Goal: Information Seeking & Learning: Learn about a topic

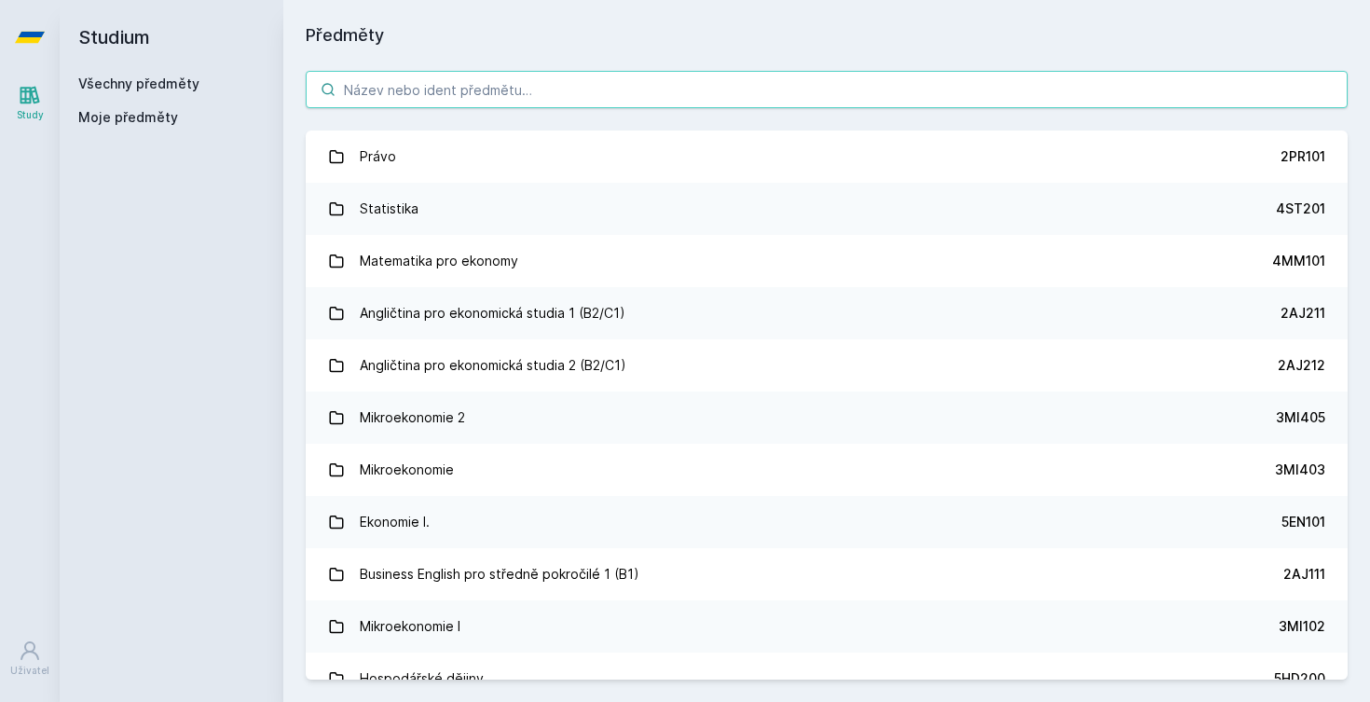
click at [388, 94] on input "search" at bounding box center [827, 89] width 1042 height 37
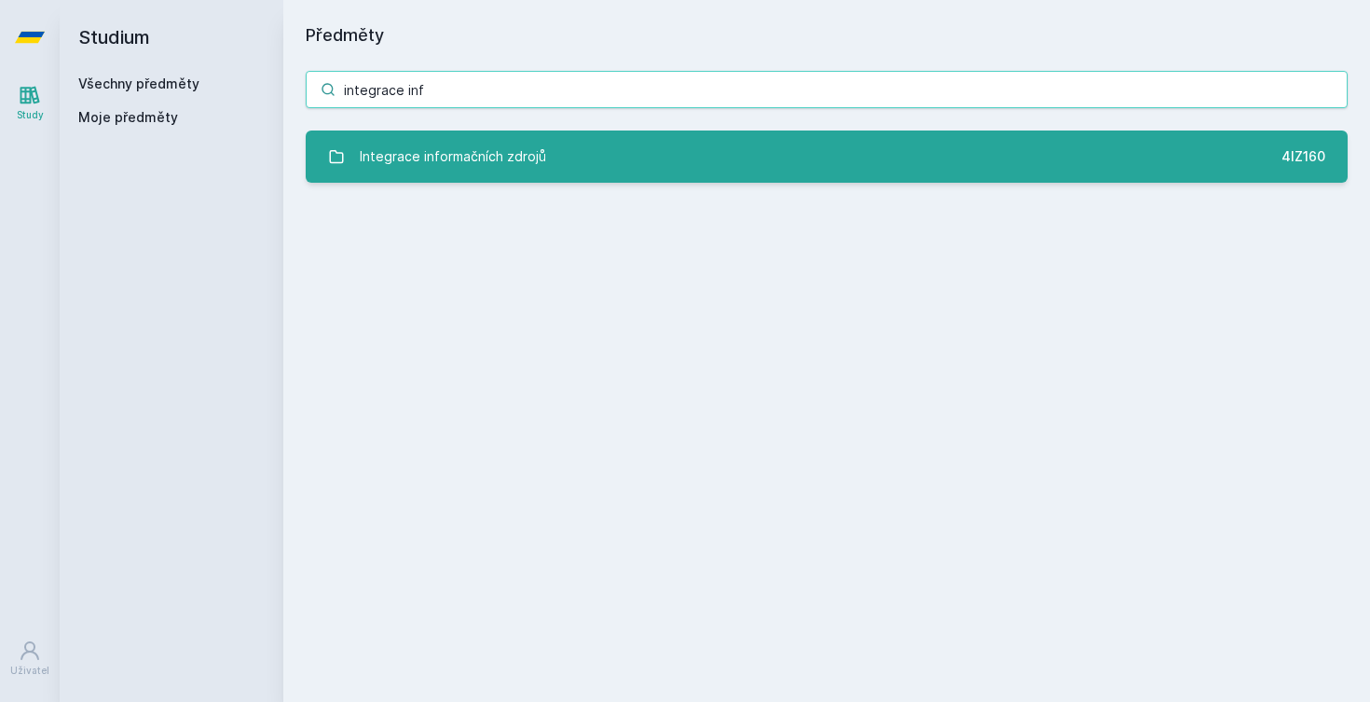
type input "integrace inf"
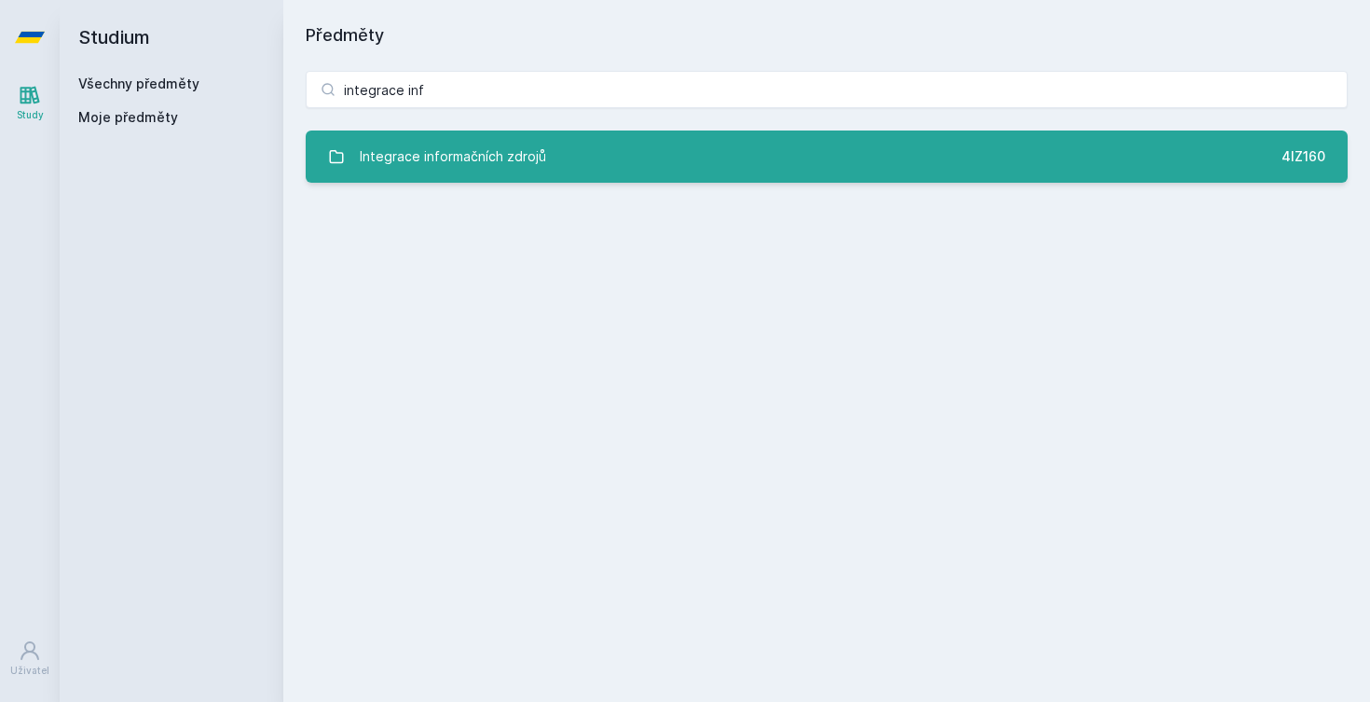
click at [403, 157] on div "Integrace informačních zdrojů" at bounding box center [453, 156] width 186 height 37
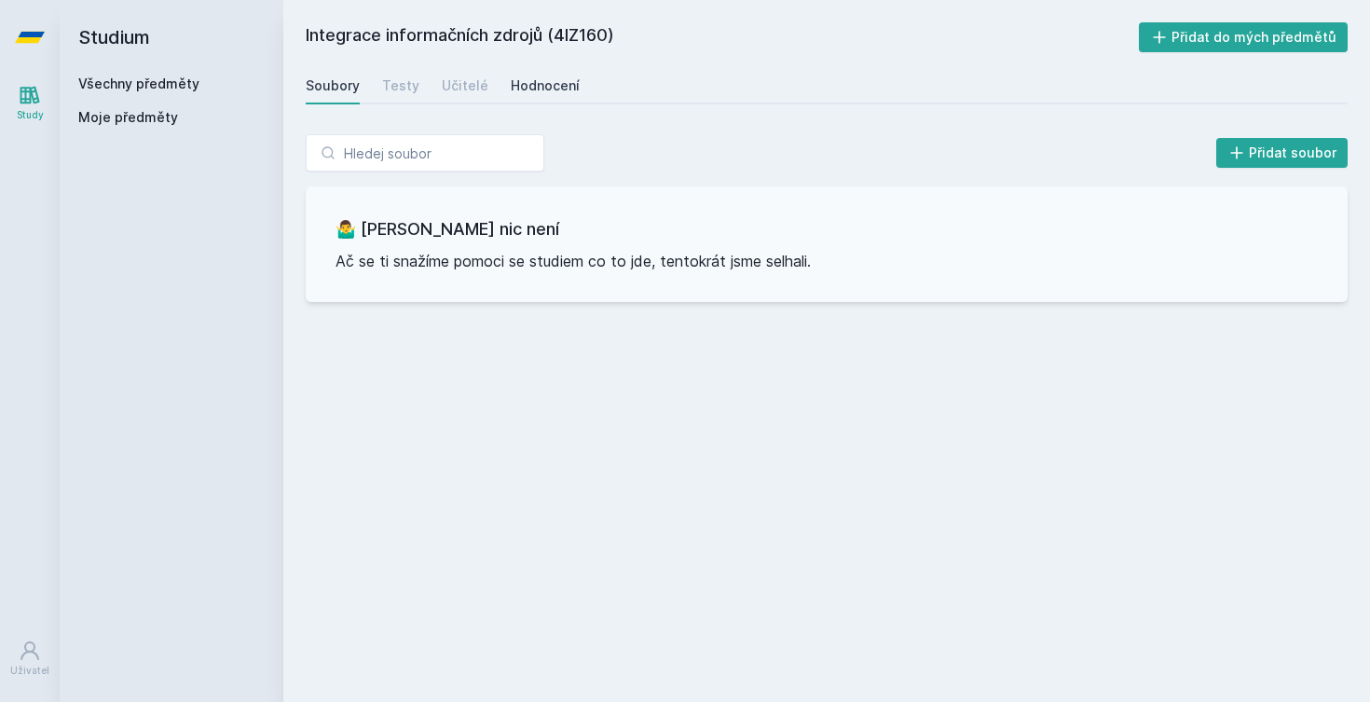
click at [534, 98] on link "Hodnocení" at bounding box center [545, 85] width 69 height 37
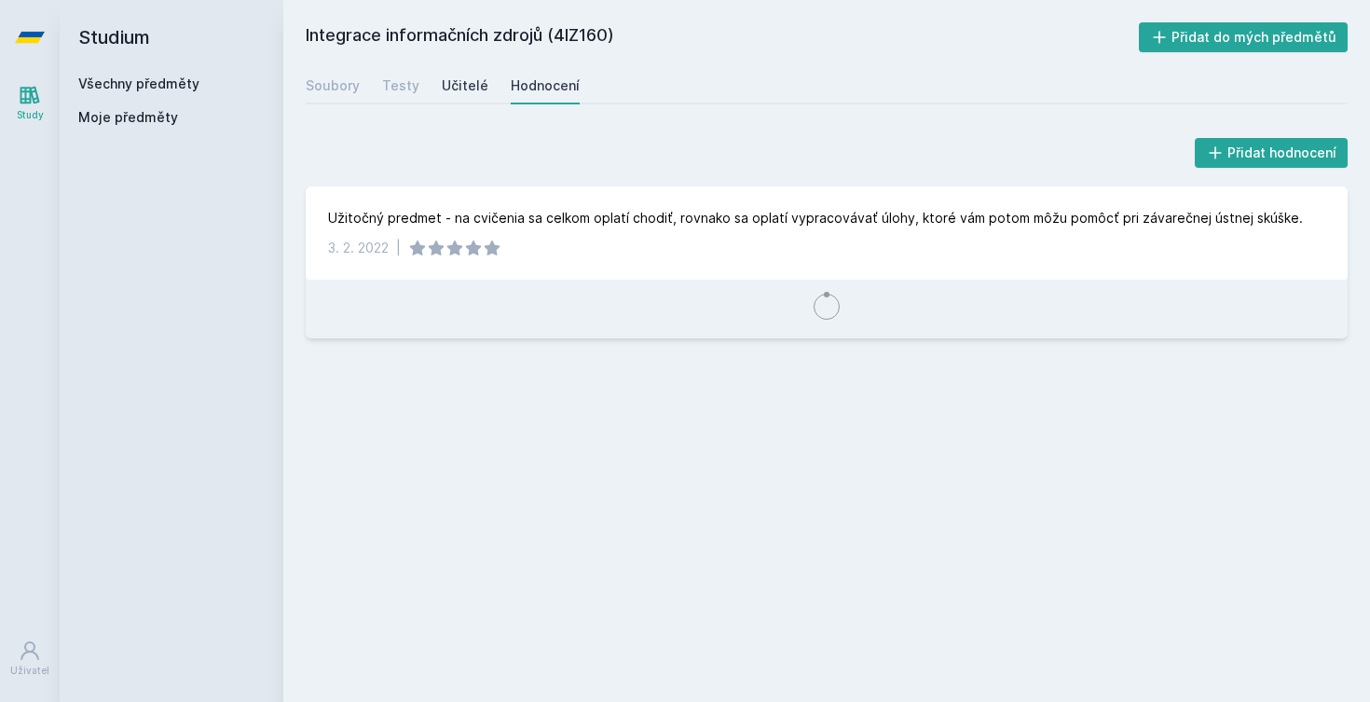
click at [442, 86] on div "Učitelé" at bounding box center [465, 85] width 47 height 19
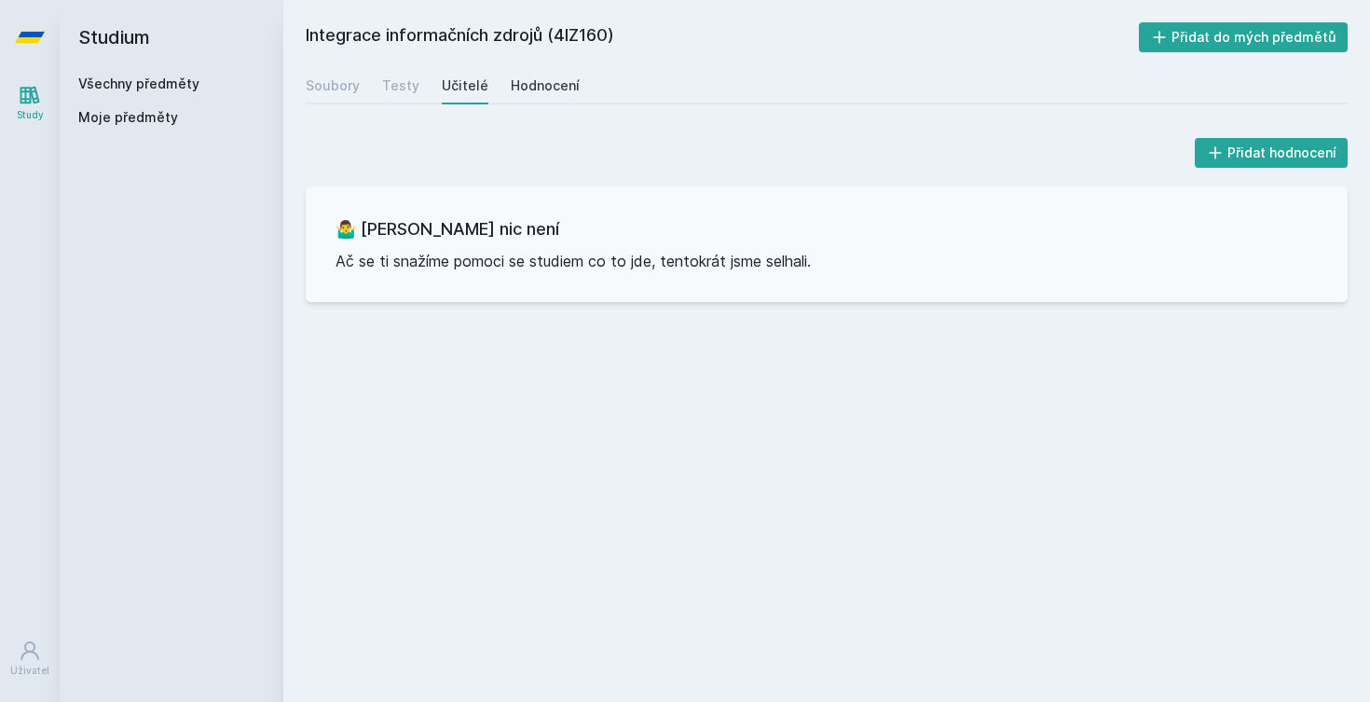
click at [511, 88] on div "Hodnocení" at bounding box center [545, 85] width 69 height 19
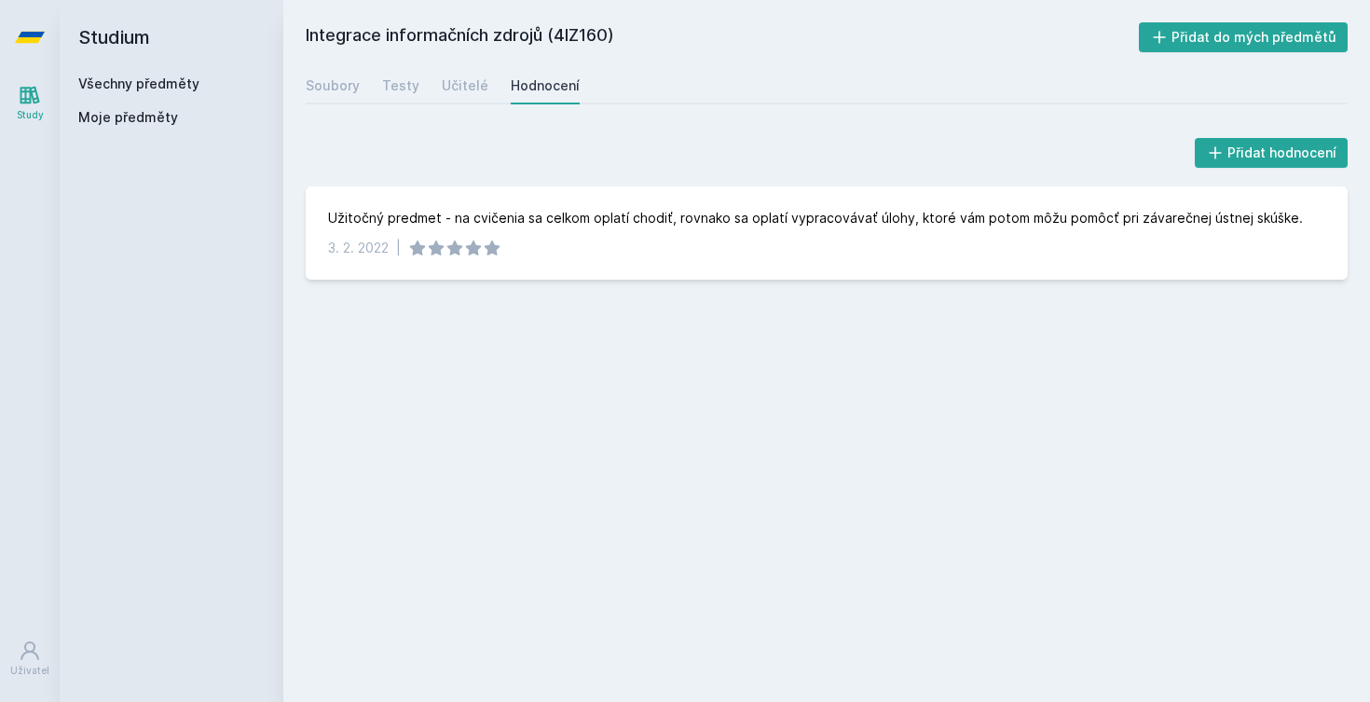
click at [926, 399] on div "Integrace informačních zdrojů (4IZ160) Přidat do mých předmětů Soubory Testy Uč…" at bounding box center [827, 350] width 1042 height 657
click at [946, 3] on div "Integrace informačních zdrojů (4IZ160) Přidat do mých předmětů Soubory Testy Uč…" at bounding box center [826, 351] width 1087 height 702
click at [344, 91] on div "Soubory" at bounding box center [333, 85] width 54 height 19
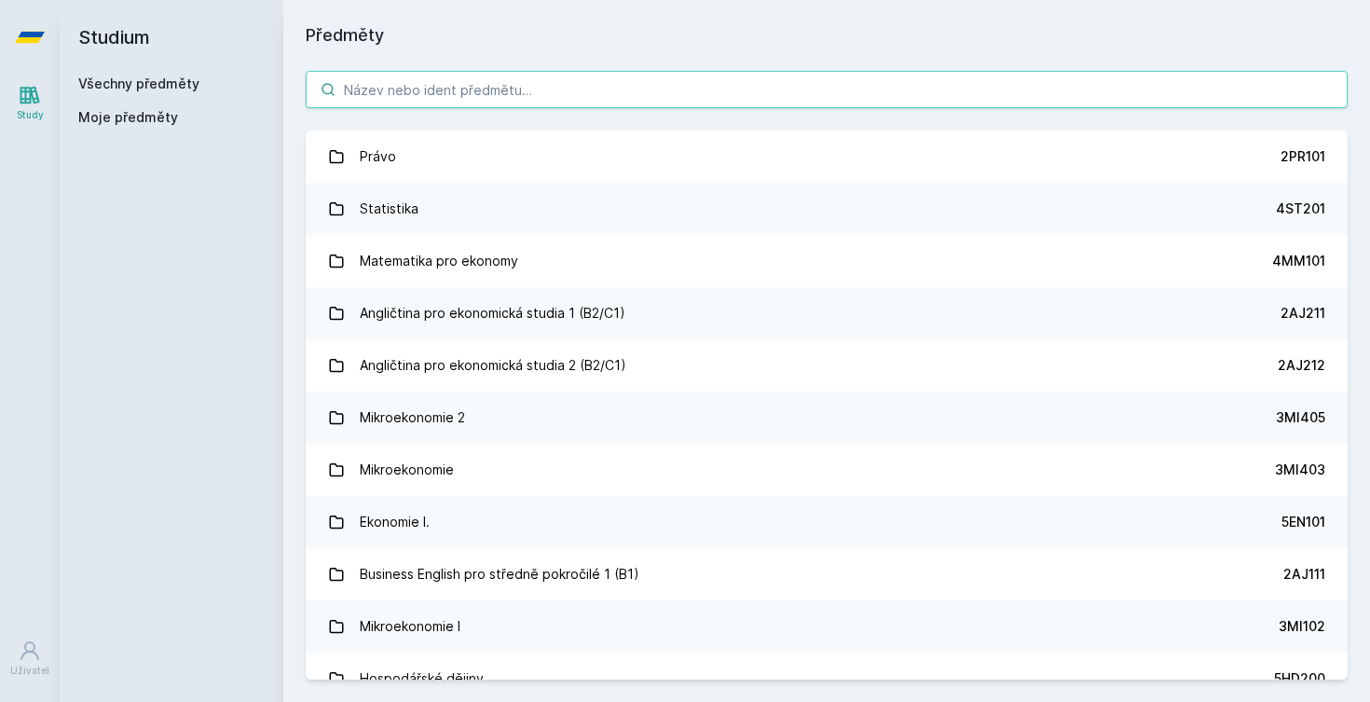
click at [408, 82] on input "search" at bounding box center [827, 89] width 1042 height 37
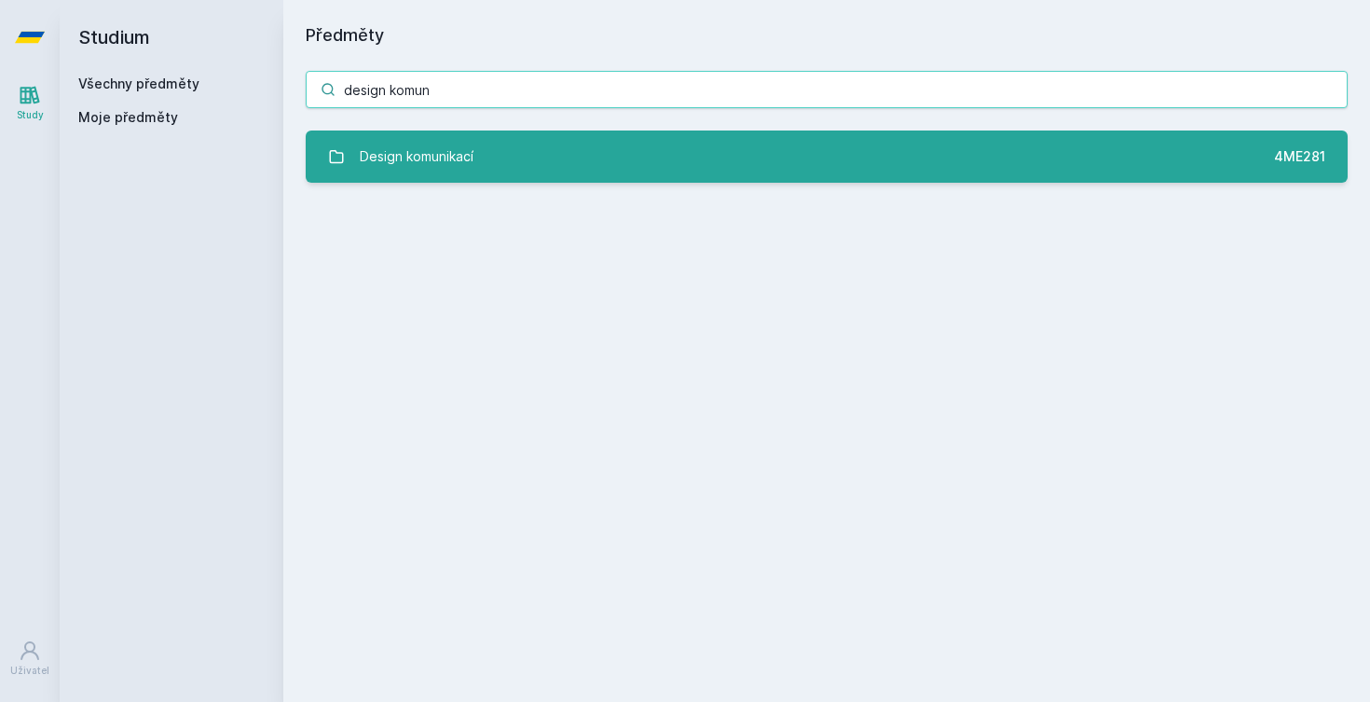
type input "design komun"
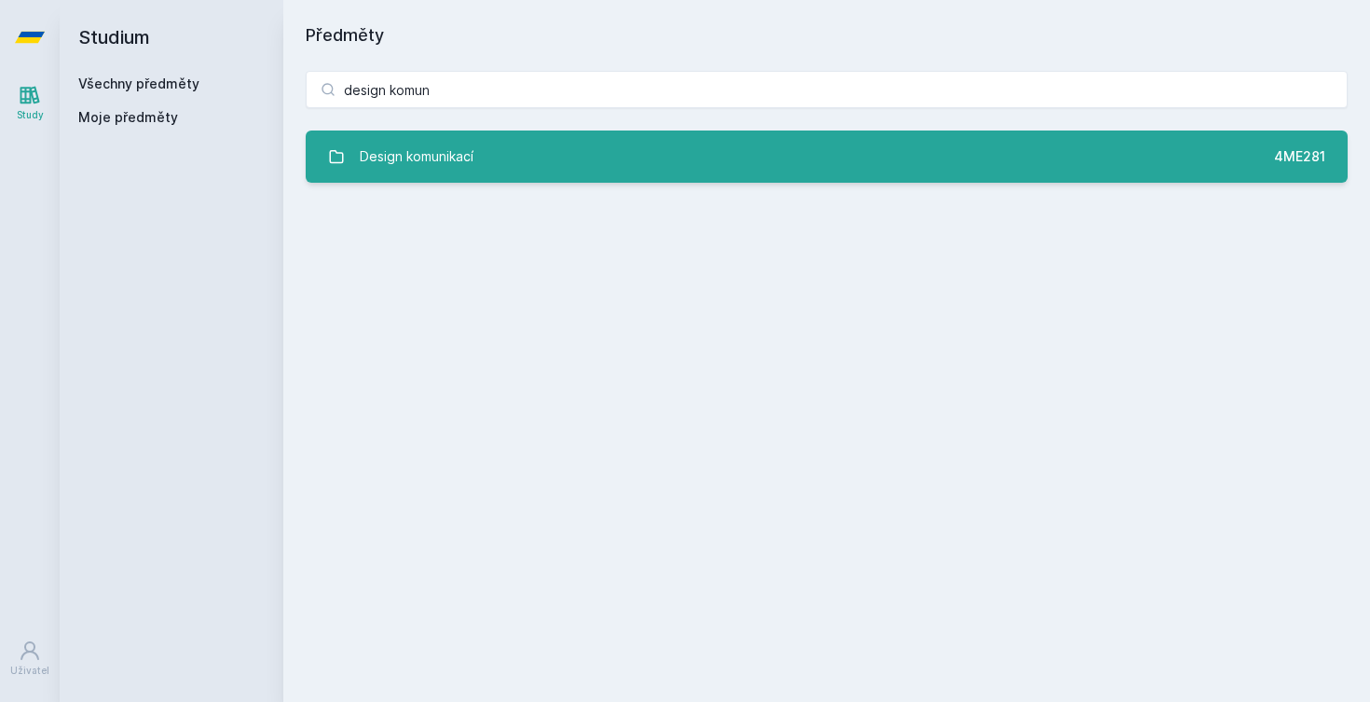
click at [365, 152] on div "Design komunikací" at bounding box center [417, 156] width 114 height 37
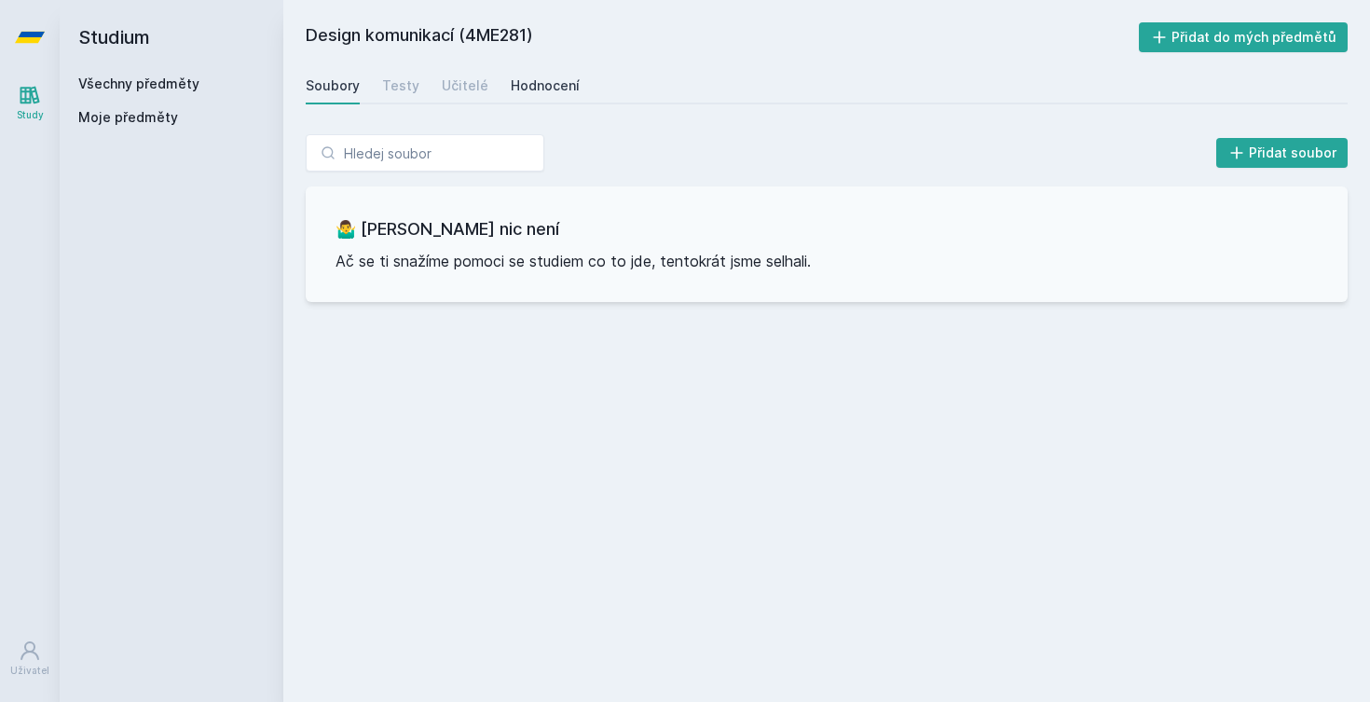
click at [544, 75] on link "Hodnocení" at bounding box center [545, 85] width 69 height 37
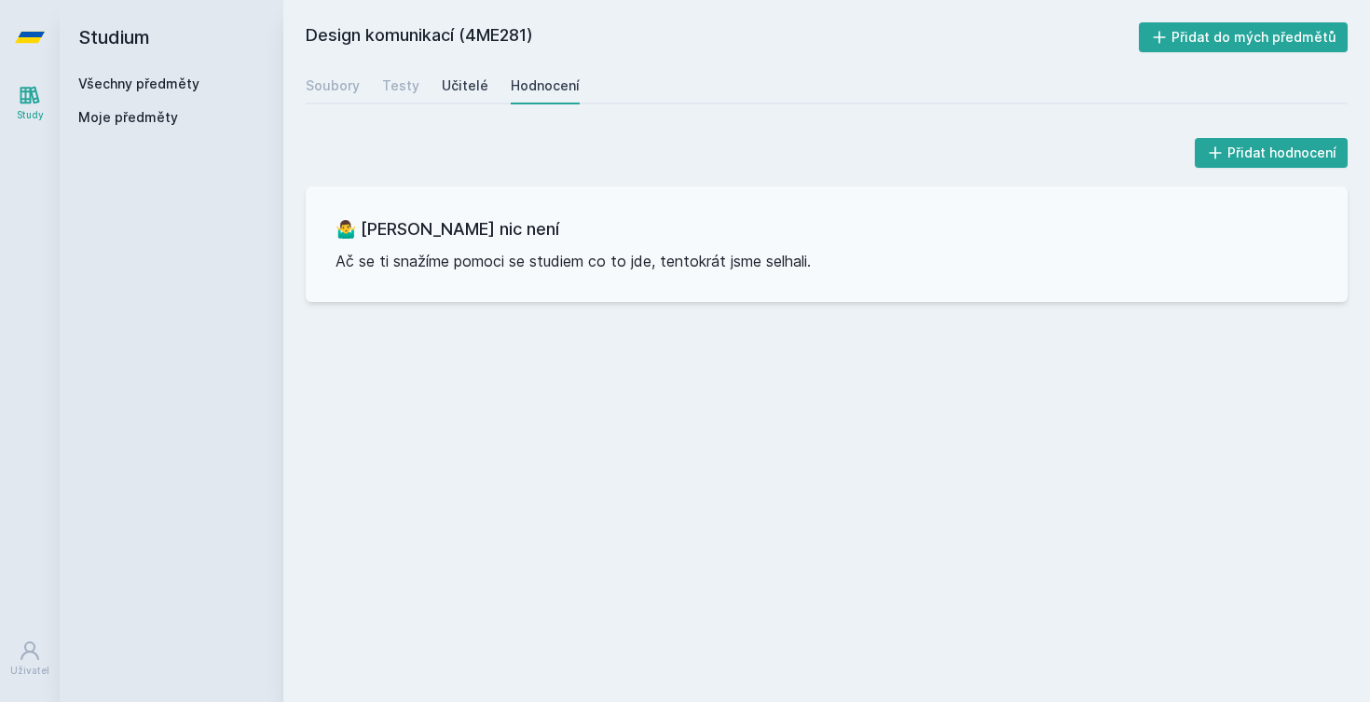
click at [474, 89] on div "Učitelé" at bounding box center [465, 85] width 47 height 19
click at [426, 95] on div "Soubory Testy Učitelé Hodnocení" at bounding box center [827, 85] width 1042 height 37
click at [391, 83] on div "Testy" at bounding box center [400, 85] width 37 height 19
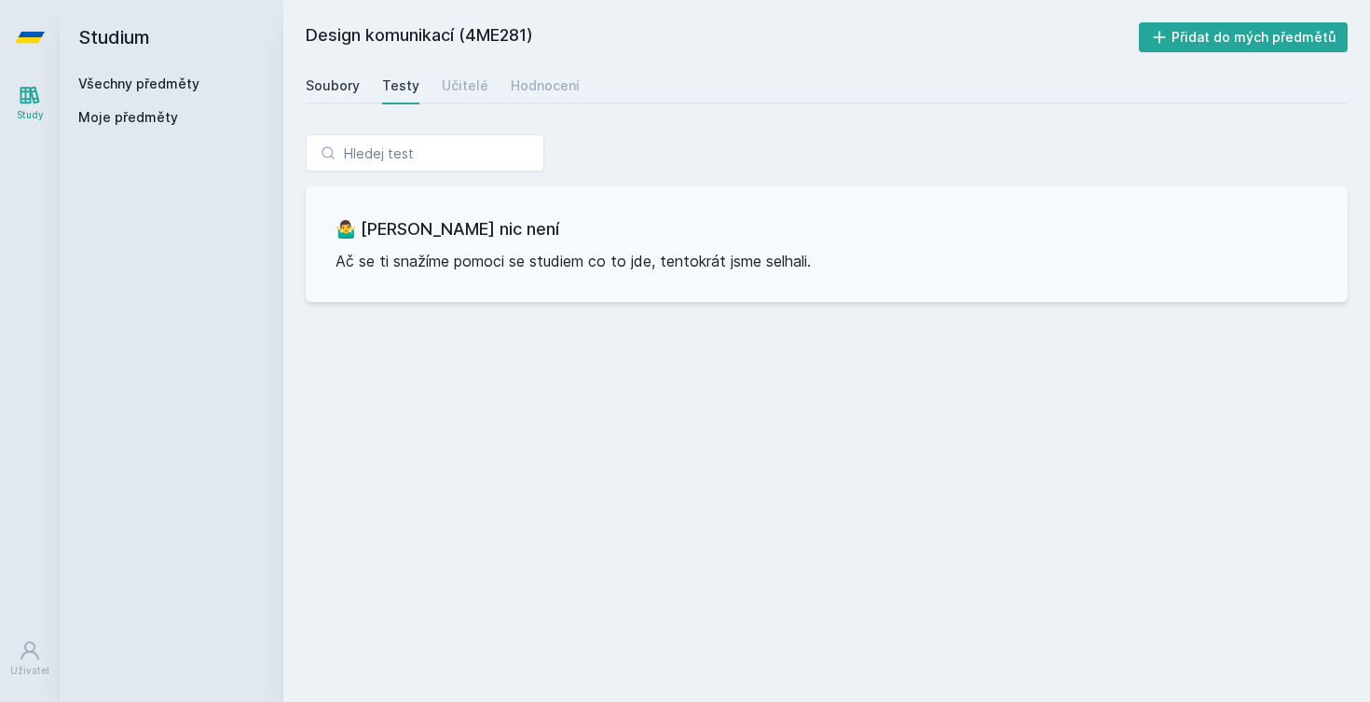
click at [332, 81] on div "Soubory" at bounding box center [333, 85] width 54 height 19
click at [385, 85] on div "Testy" at bounding box center [400, 85] width 37 height 19
click at [454, 89] on div "Učitelé" at bounding box center [465, 85] width 47 height 19
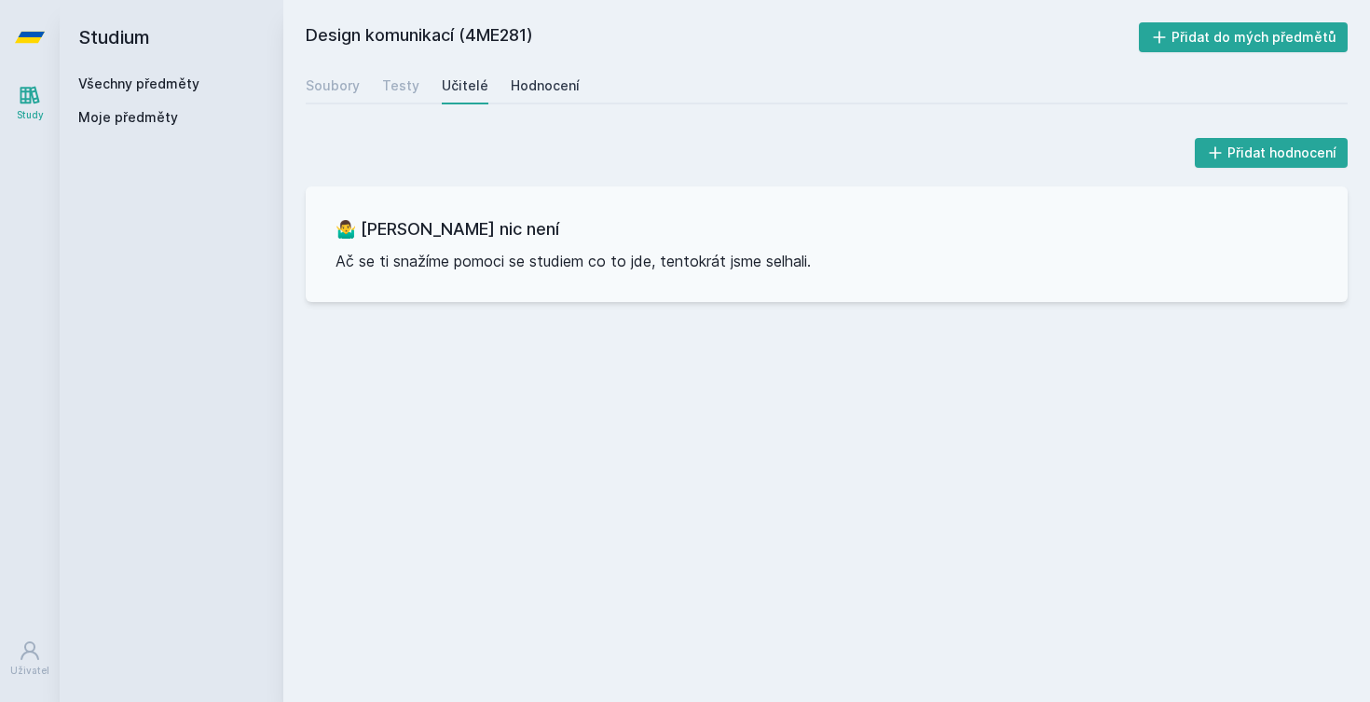
click at [520, 88] on div "Hodnocení" at bounding box center [545, 85] width 69 height 19
